Goal: Information Seeking & Learning: Learn about a topic

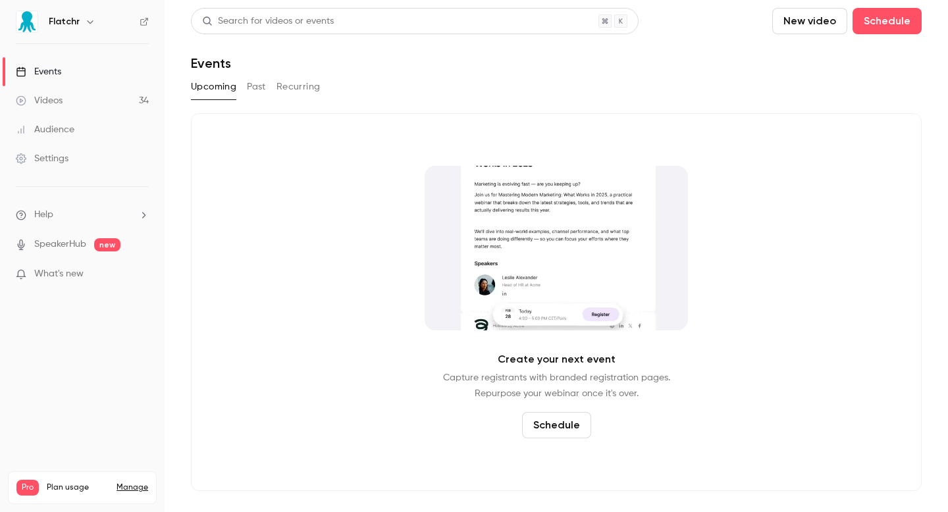
click at [80, 97] on link "Videos 34" at bounding box center [82, 100] width 165 height 29
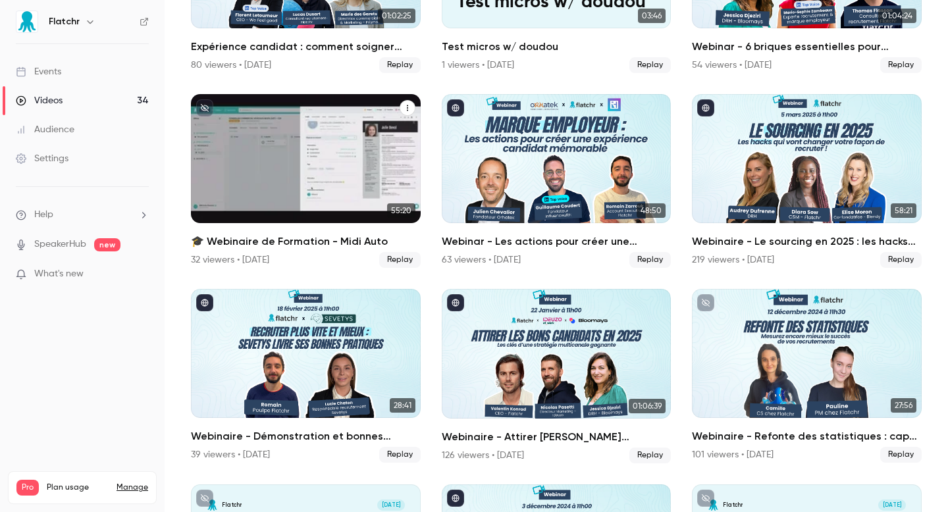
scroll to position [417, 0]
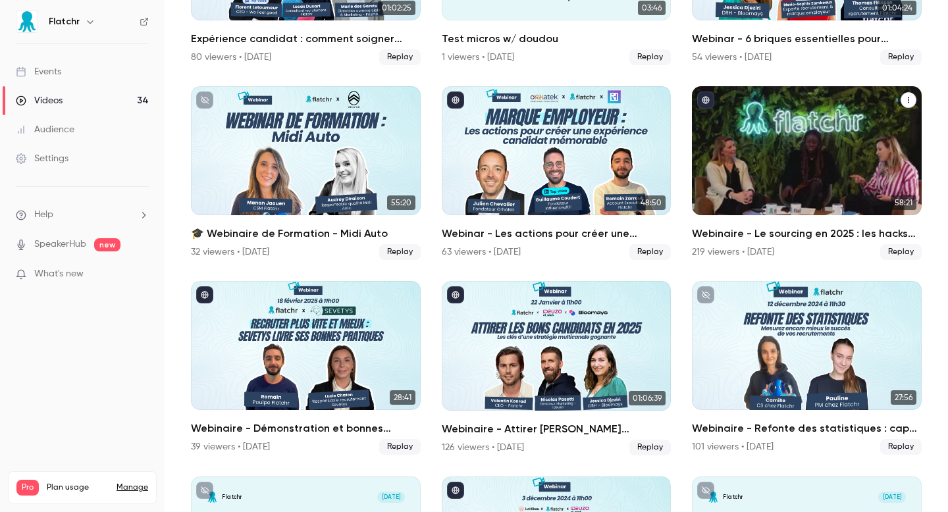
click at [823, 224] on link "58:21 Webinaire - Le sourcing en 2025 : les hacks qui vont changer votre façon …" at bounding box center [807, 173] width 230 height 174
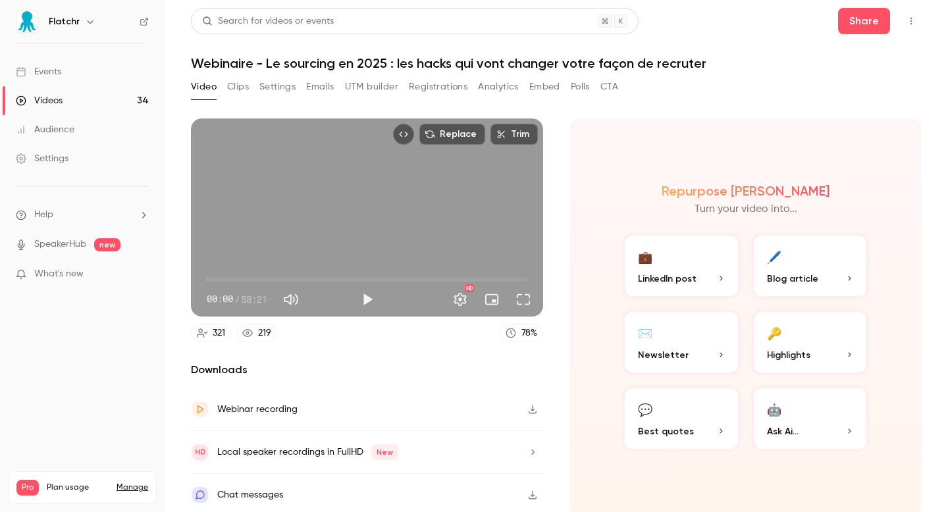
click at [358, 84] on button "UTM builder" at bounding box center [371, 86] width 53 height 21
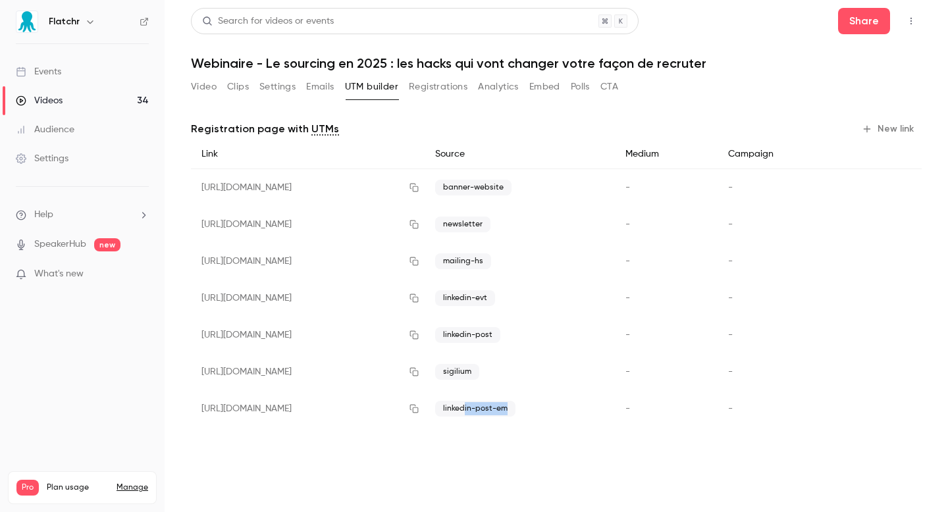
drag, startPoint x: 531, startPoint y: 409, endPoint x: 576, endPoint y: 409, distance: 44.8
click at [515, 409] on span "linkedin-post-em" at bounding box center [475, 409] width 80 height 16
drag, startPoint x: 509, startPoint y: 409, endPoint x: 581, endPoint y: 409, distance: 72.4
click at [581, 409] on div "linkedin-post-em" at bounding box center [520, 408] width 190 height 37
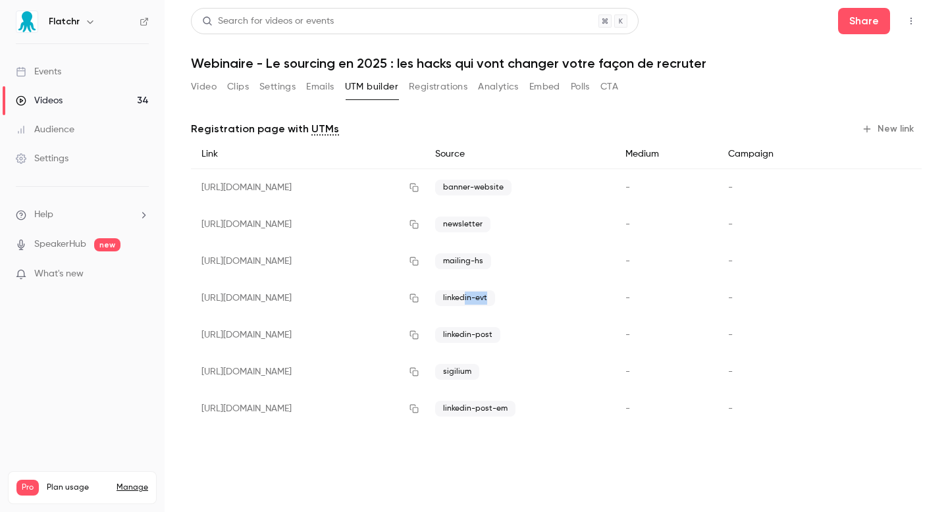
drag, startPoint x: 532, startPoint y: 298, endPoint x: 563, endPoint y: 298, distance: 30.9
click at [563, 298] on div "linkedin-evt" at bounding box center [520, 298] width 190 height 37
drag, startPoint x: 533, startPoint y: 403, endPoint x: 588, endPoint y: 400, distance: 54.7
click at [592, 402] on div "linkedin-post-em" at bounding box center [520, 408] width 190 height 37
click at [515, 411] on span "linkedin-post-em" at bounding box center [475, 409] width 80 height 16
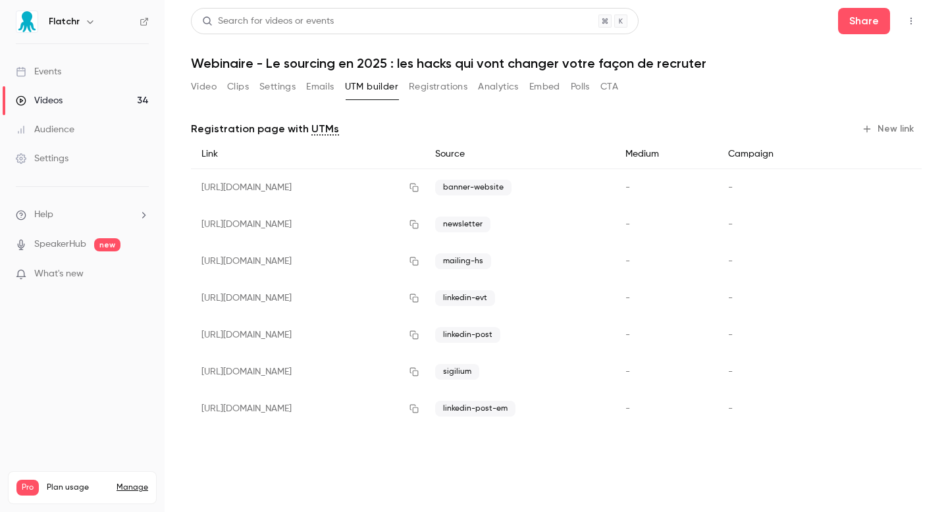
click at [234, 93] on button "Clips" at bounding box center [238, 86] width 22 height 21
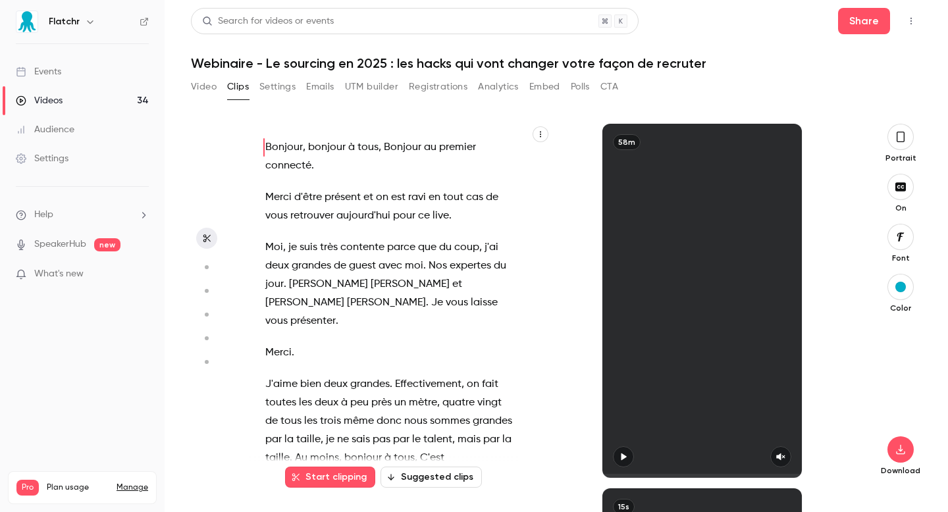
click at [435, 86] on button "Registrations" at bounding box center [438, 86] width 59 height 21
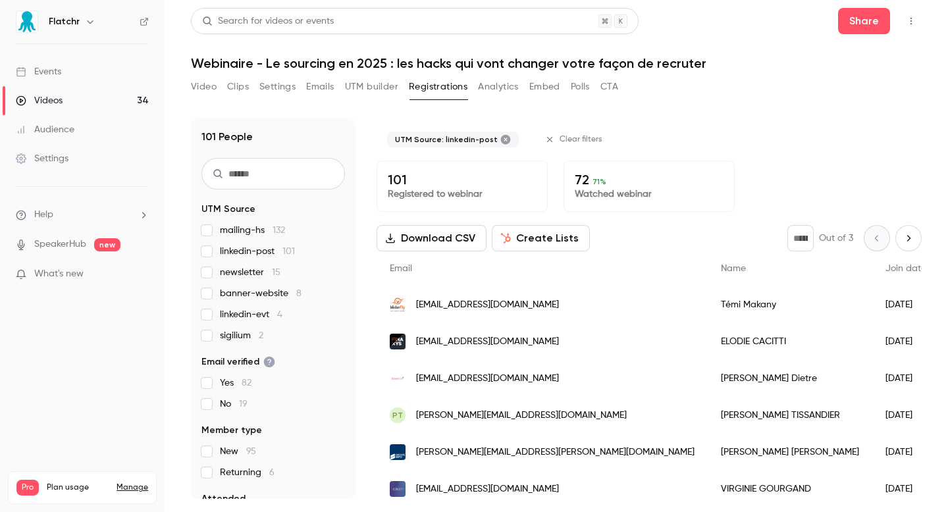
click at [317, 82] on button "Emails" at bounding box center [320, 86] width 28 height 21
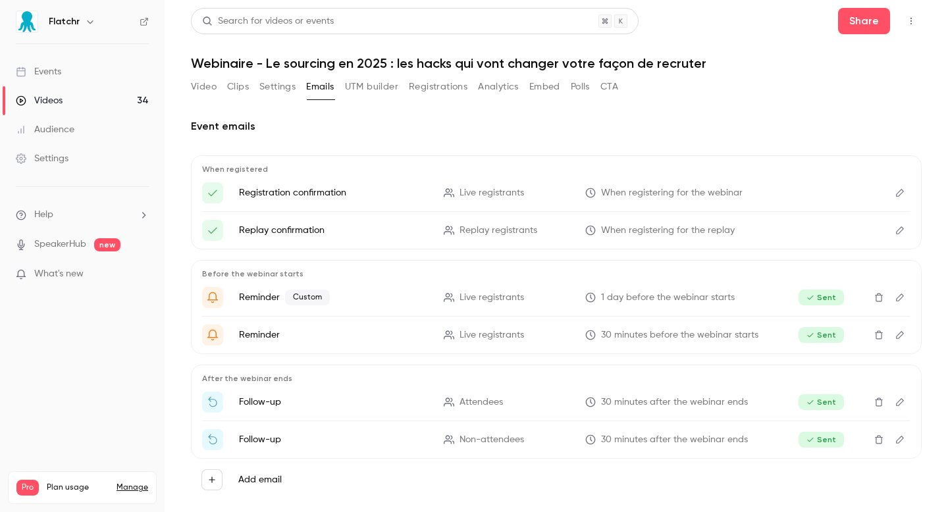
click at [288, 93] on button "Settings" at bounding box center [277, 86] width 36 height 21
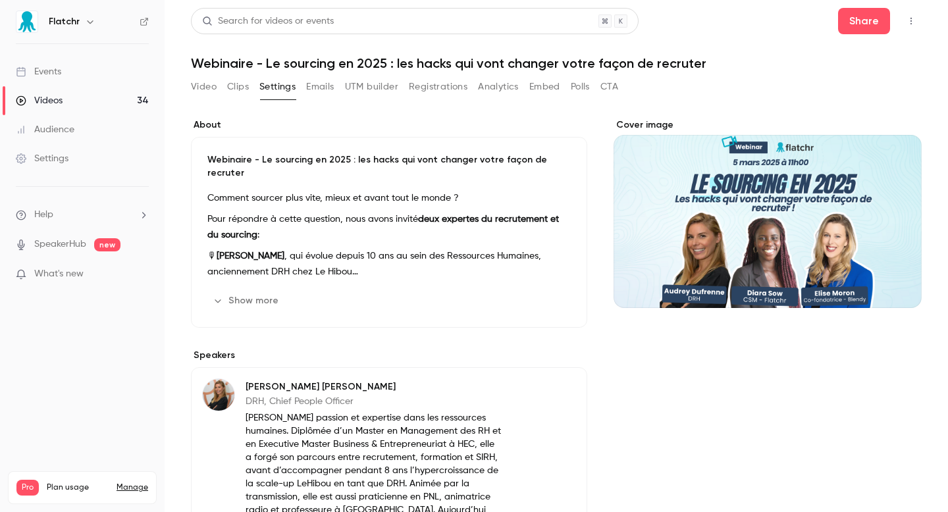
click at [209, 93] on button "Video" at bounding box center [204, 86] width 26 height 21
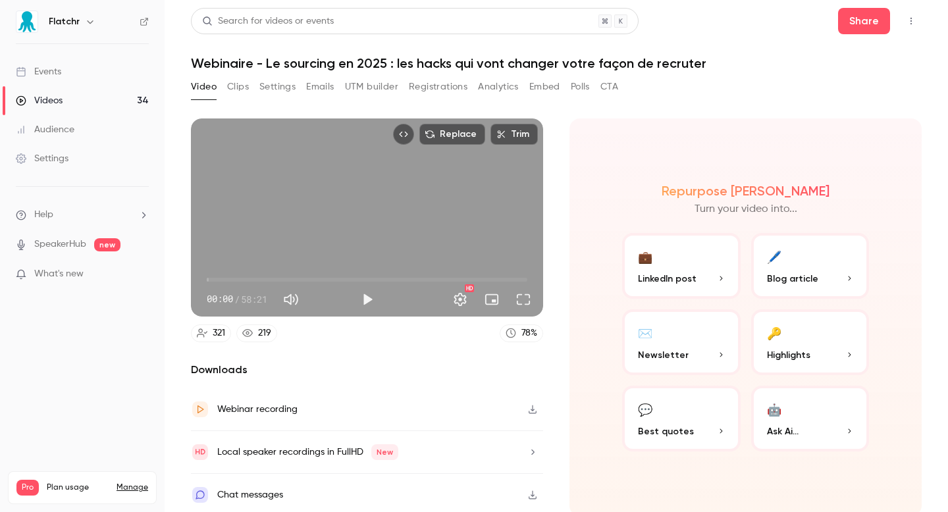
click at [220, 330] on div "321" at bounding box center [219, 333] width 13 height 14
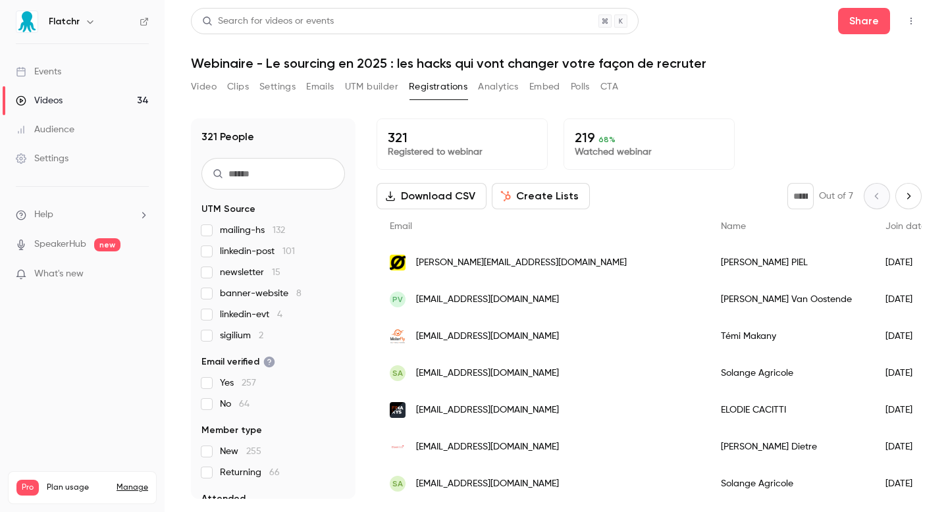
click at [433, 149] on p "Registered to webinar" at bounding box center [462, 151] width 149 height 13
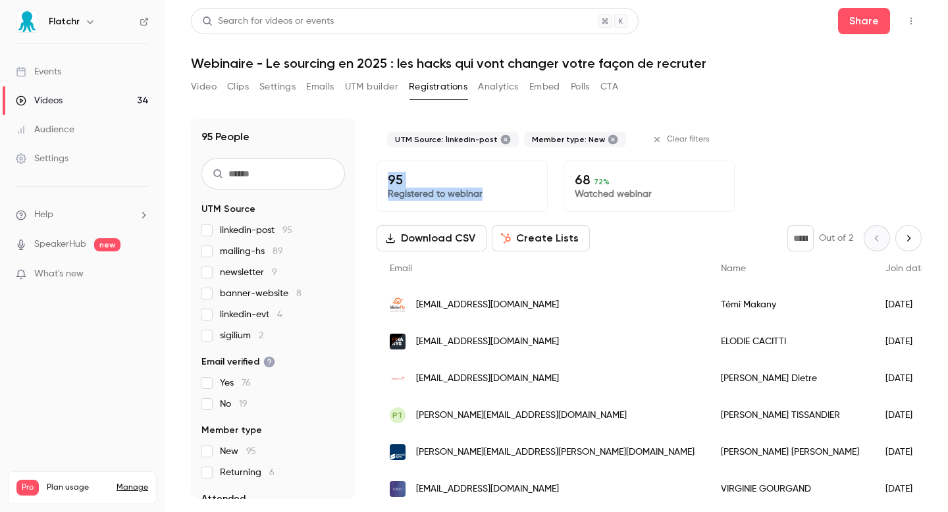
drag, startPoint x: 390, startPoint y: 181, endPoint x: 500, endPoint y: 205, distance: 113.2
click at [504, 205] on div "95 Registered to webinar" at bounding box center [461, 186] width 171 height 51
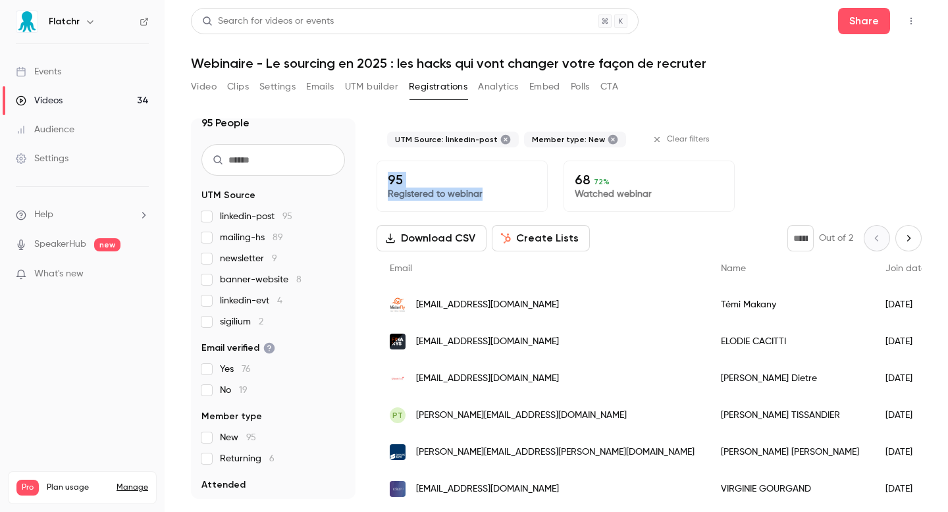
scroll to position [14, 0]
drag, startPoint x: 251, startPoint y: 438, endPoint x: 275, endPoint y: 438, distance: 24.4
click at [275, 438] on label "New 95" at bounding box center [272, 436] width 143 height 13
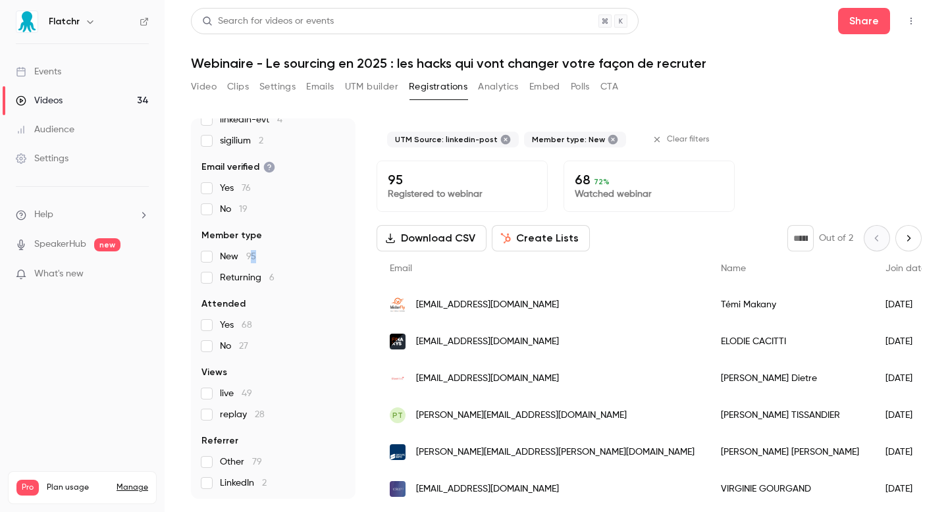
scroll to position [196, 0]
drag, startPoint x: 217, startPoint y: 440, endPoint x: 271, endPoint y: 438, distance: 54.7
click at [271, 438] on legend "Referrer" at bounding box center [272, 439] width 143 height 13
